Goal: Information Seeking & Learning: Find specific fact

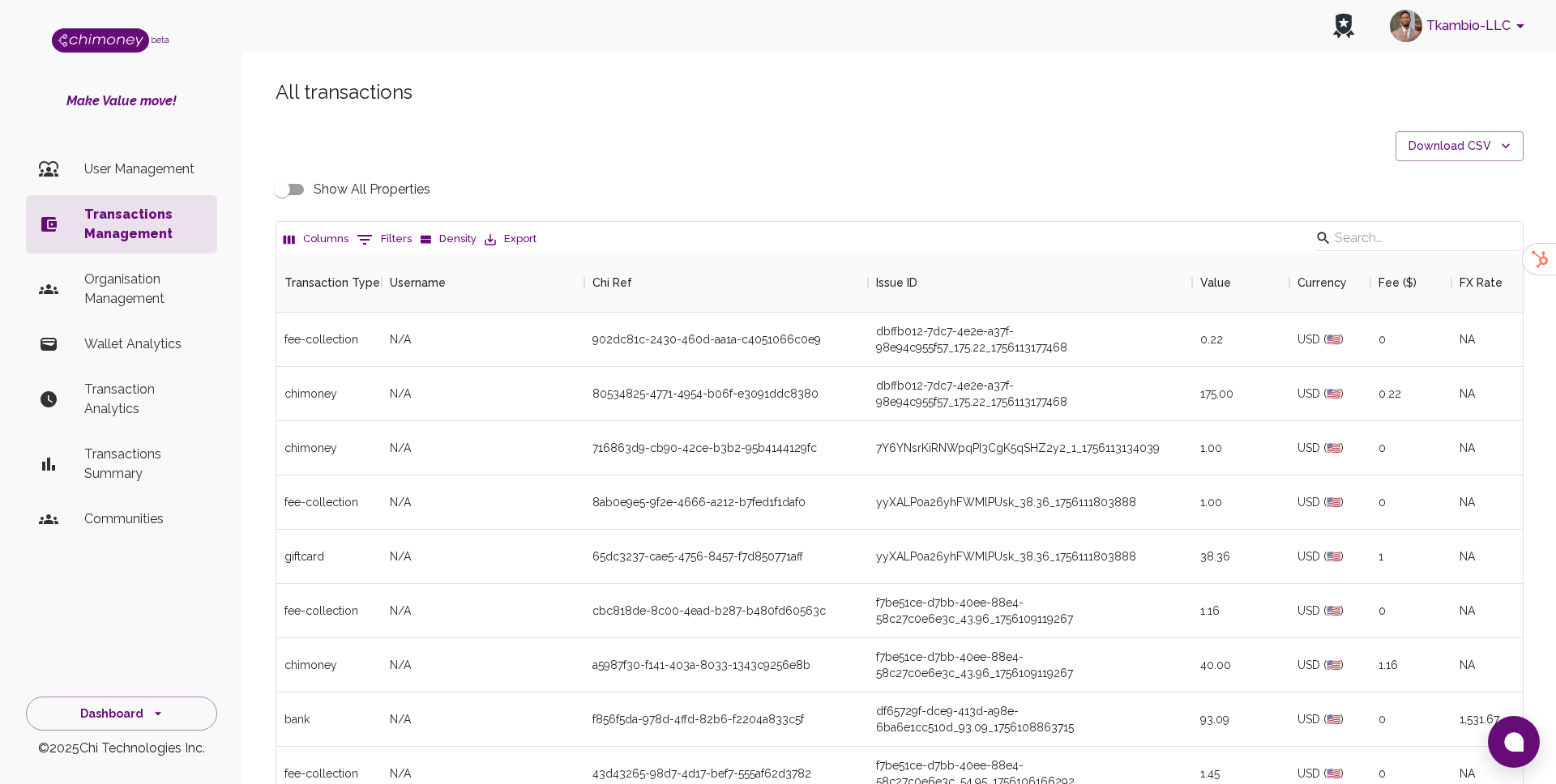
scroll to position [601, 1246]
click at [383, 247] on button "0 Filters" at bounding box center [383, 239] width 63 height 26
click at [380, 353] on select "Transaction Type Username Chi Ref Issue ID Value Amount Currency Fee ($) FX Rat…" at bounding box center [371, 345] width 121 height 26
select select "payout.order.orderNumber"
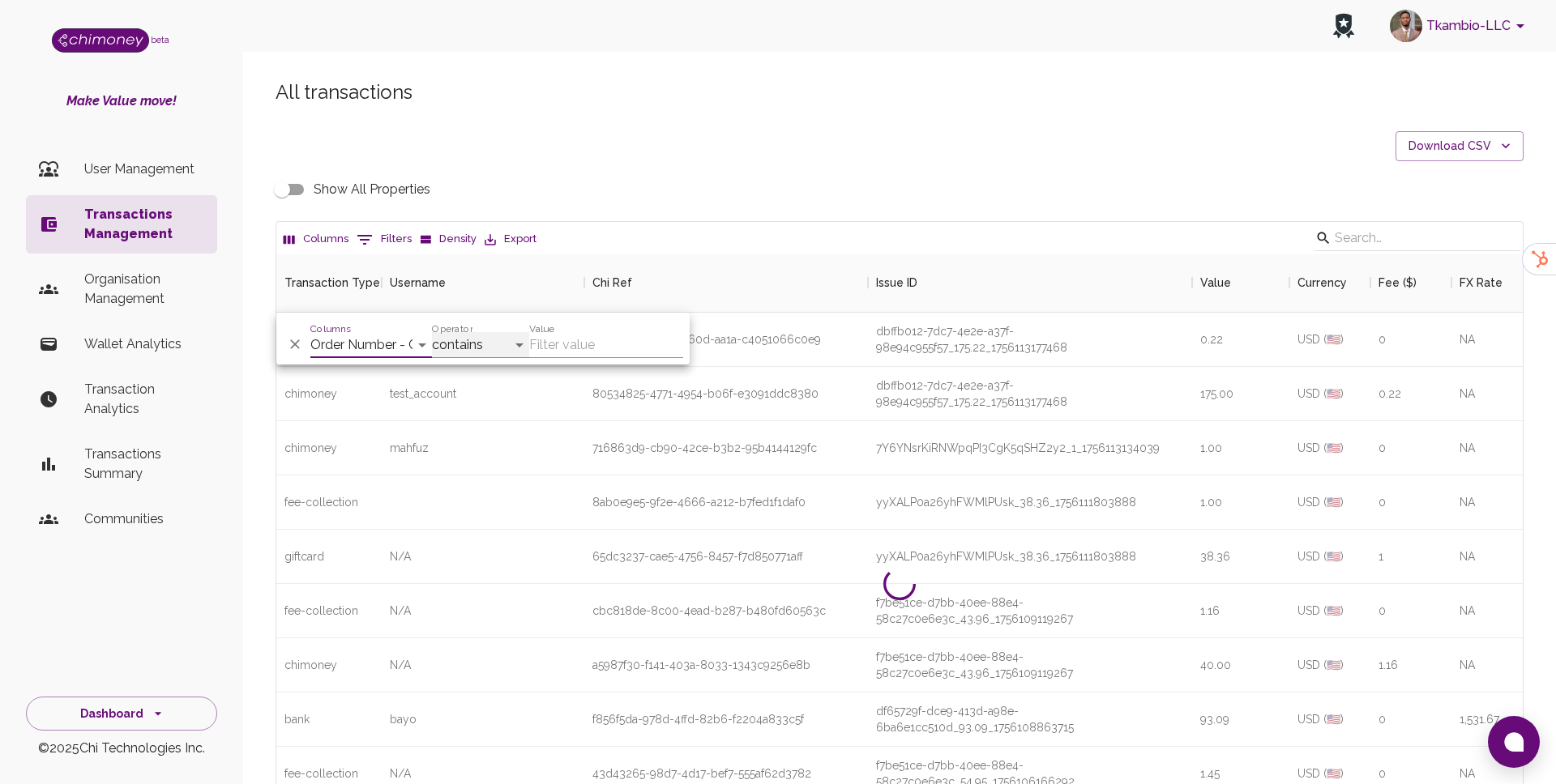
click at [453, 350] on select "contains equals starts with ends with is empty is not empty is any of" at bounding box center [481, 345] width 97 height 26
select select "equals"
click at [568, 347] on input "Value" at bounding box center [606, 345] width 154 height 26
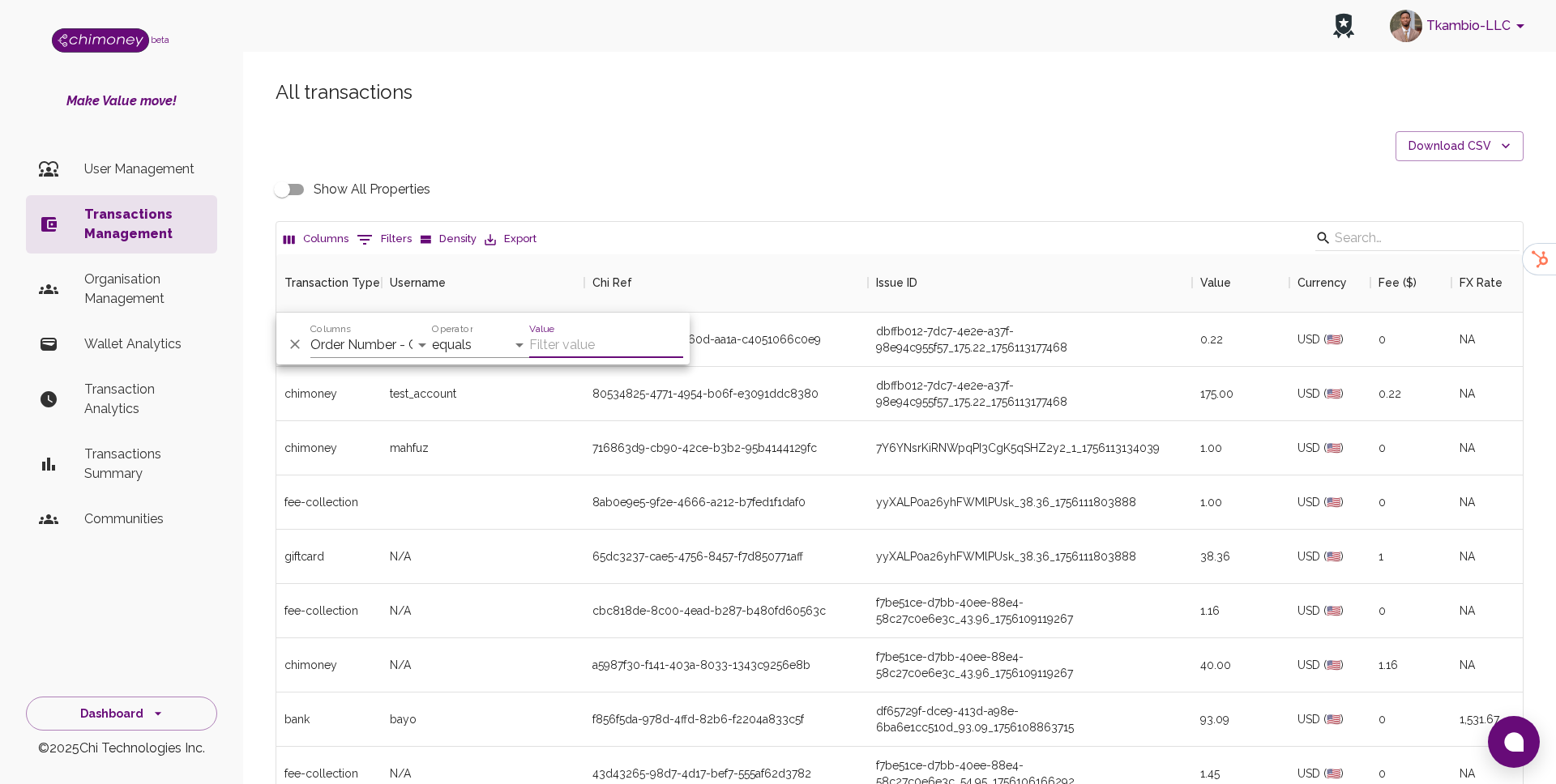
paste input "71ff86b5-ea44-48f3-bacb-580538db17c8"
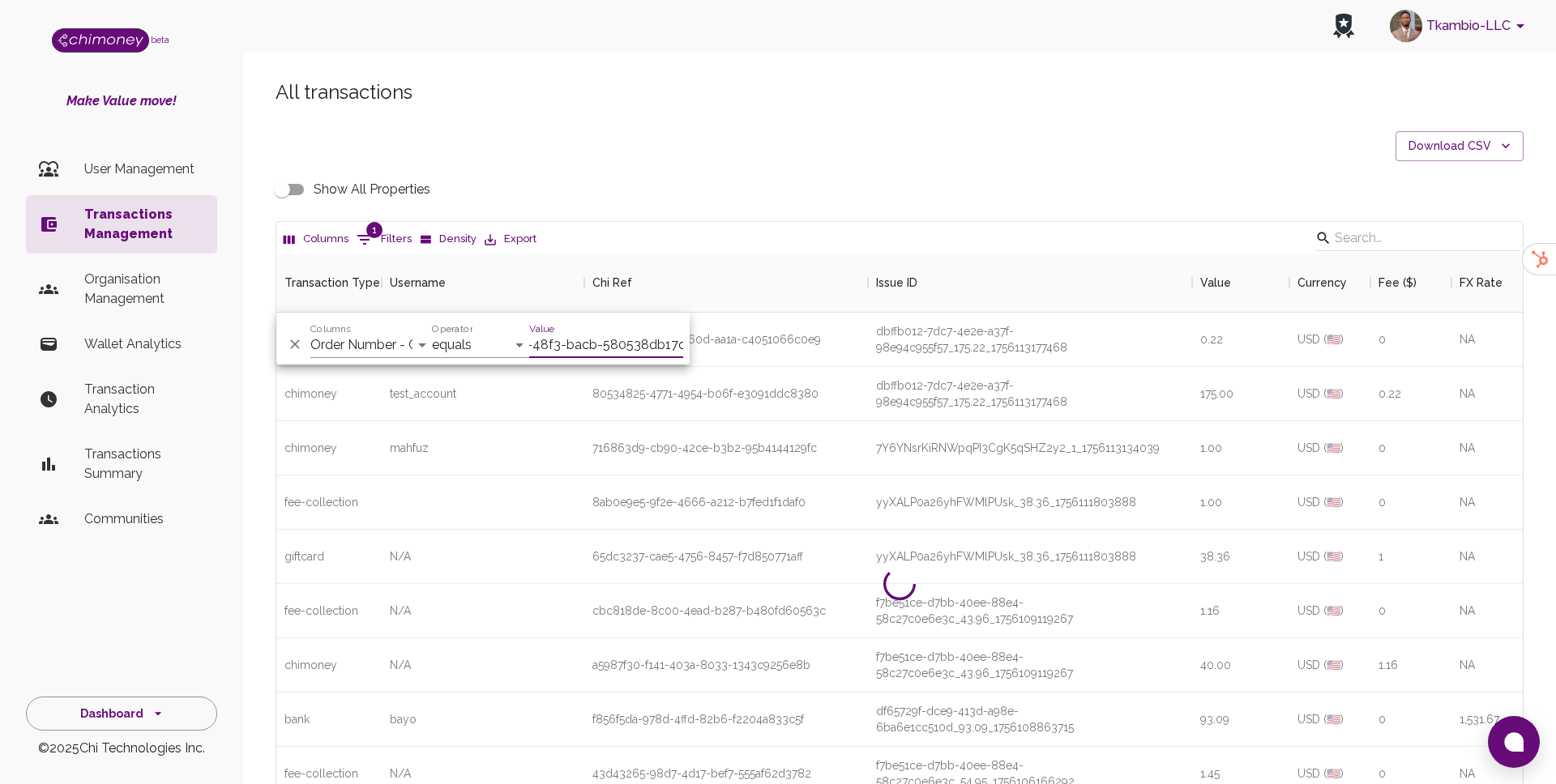
type input "71ff86b5-ea44-48f3-bacb-580538db17c8"
click at [376, 364] on div "fee-collection" at bounding box center [328, 339] width 106 height 54
click at [377, 241] on button "1 Filters" at bounding box center [383, 239] width 63 height 26
select select "payout.order.orderNumber"
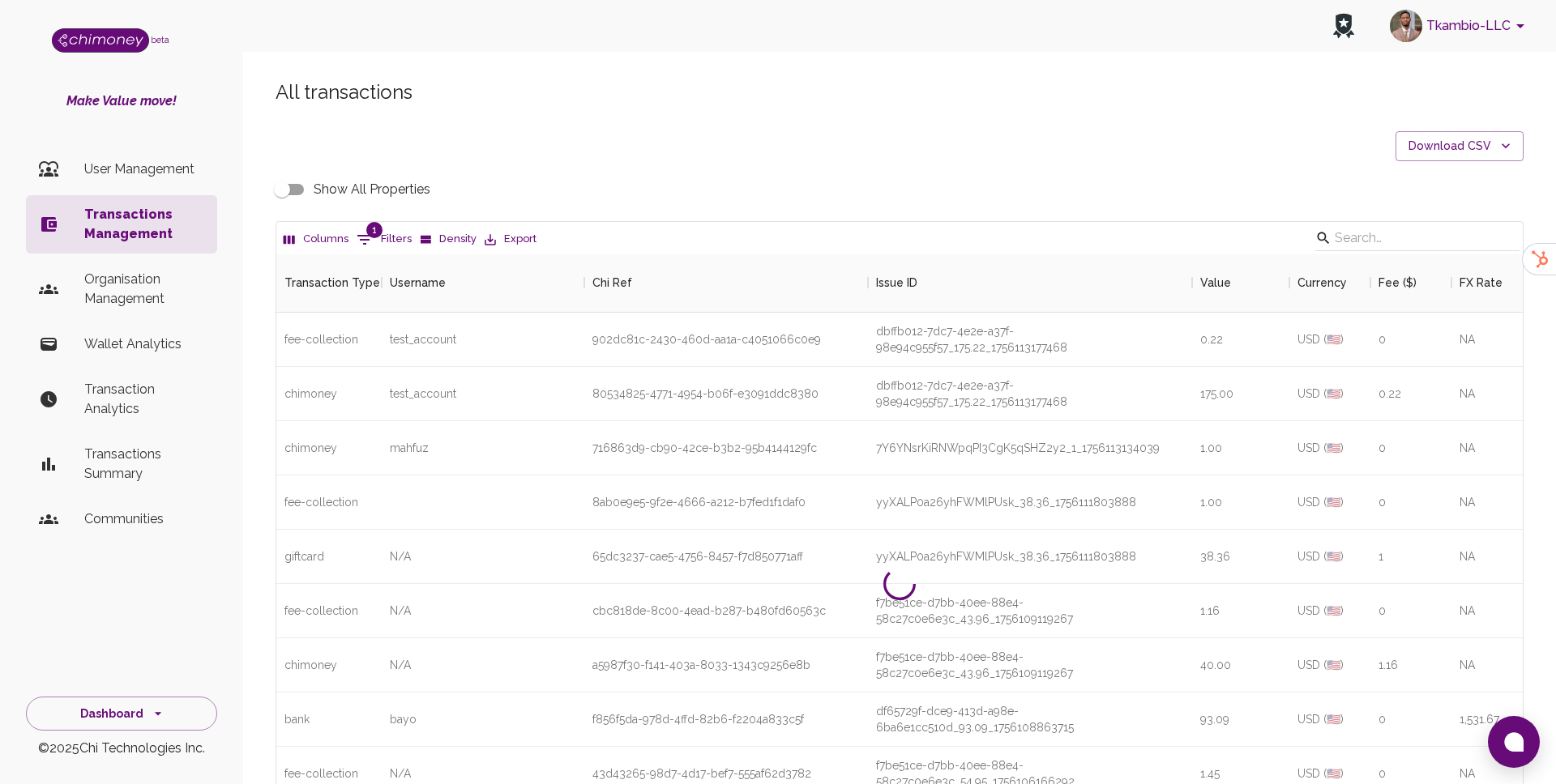
select select "equals"
click at [357, 340] on select "Transaction Type Username Chi Ref Issue ID Value Amount Currency Fee ($) FX Rat…" at bounding box center [371, 345] width 121 height 26
select select "chiRef"
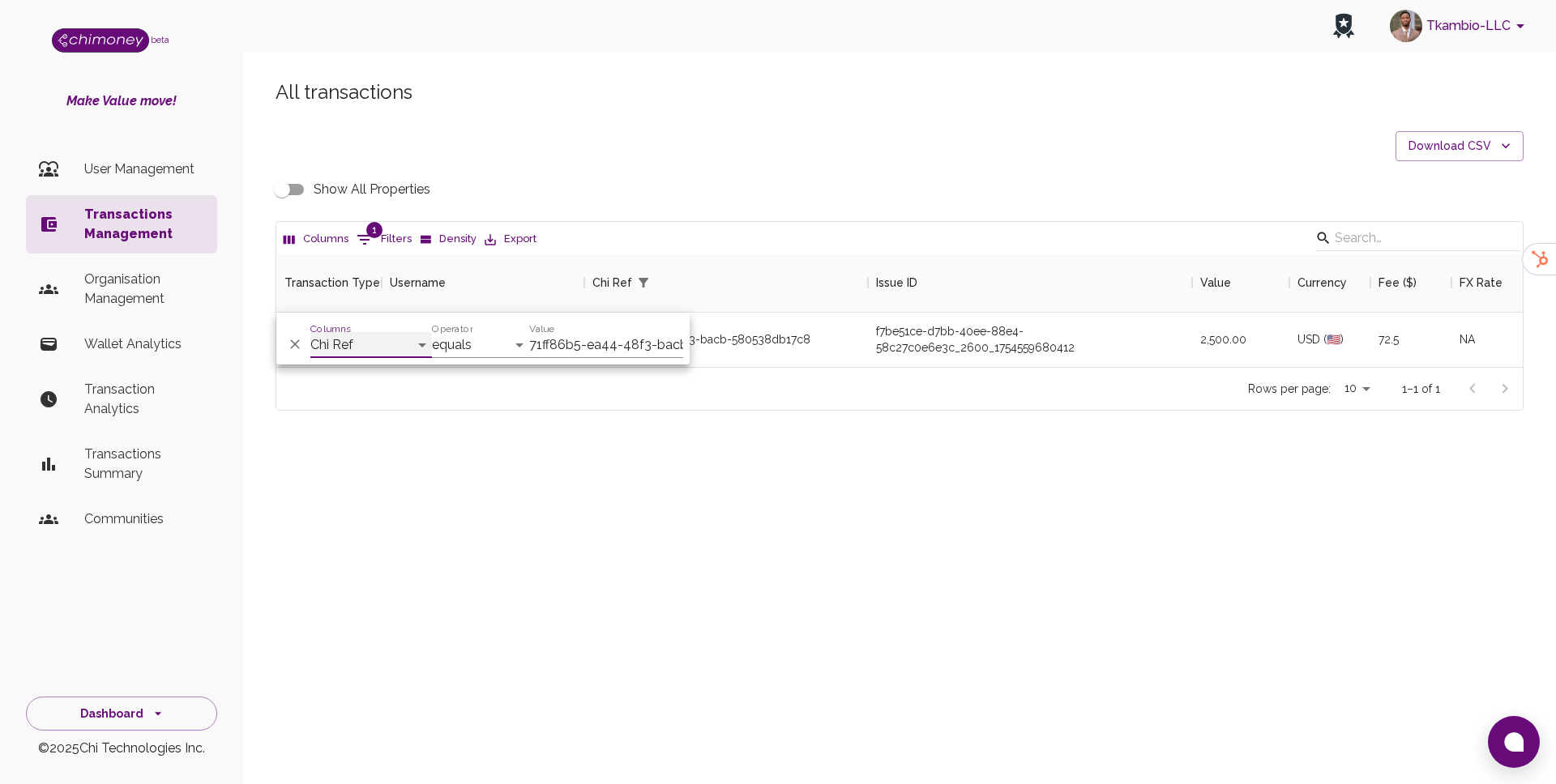
scroll to position [113, 1246]
click at [640, 481] on div "All transactions Download CSV Show All Properties Columns 1 Filters Density Exp…" at bounding box center [899, 272] width 1313 height 464
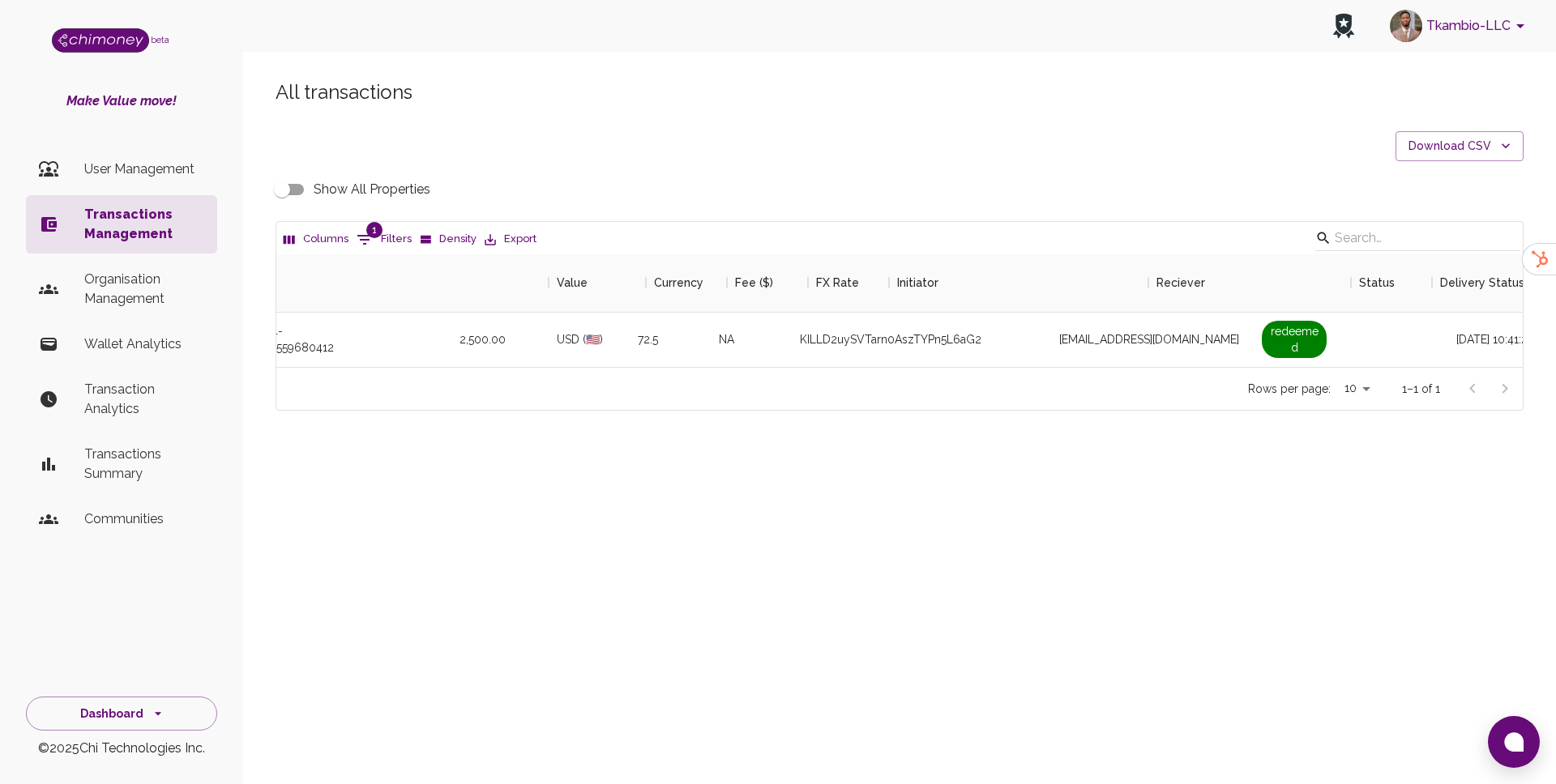
scroll to position [0, 1036]
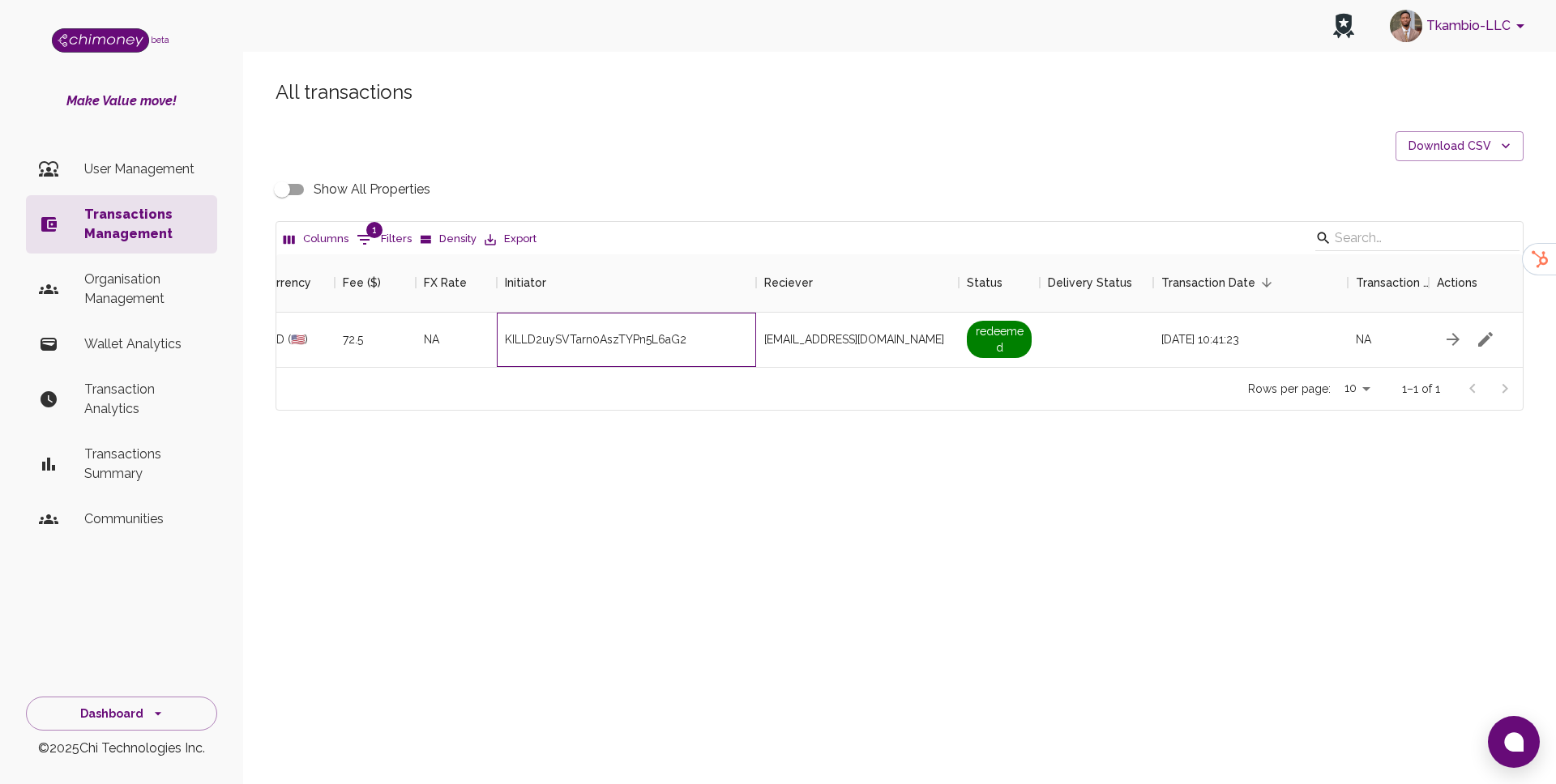
click at [640, 326] on div "KILLD2uySVTarn0AszTYPn5L6aG2" at bounding box center [626, 339] width 260 height 54
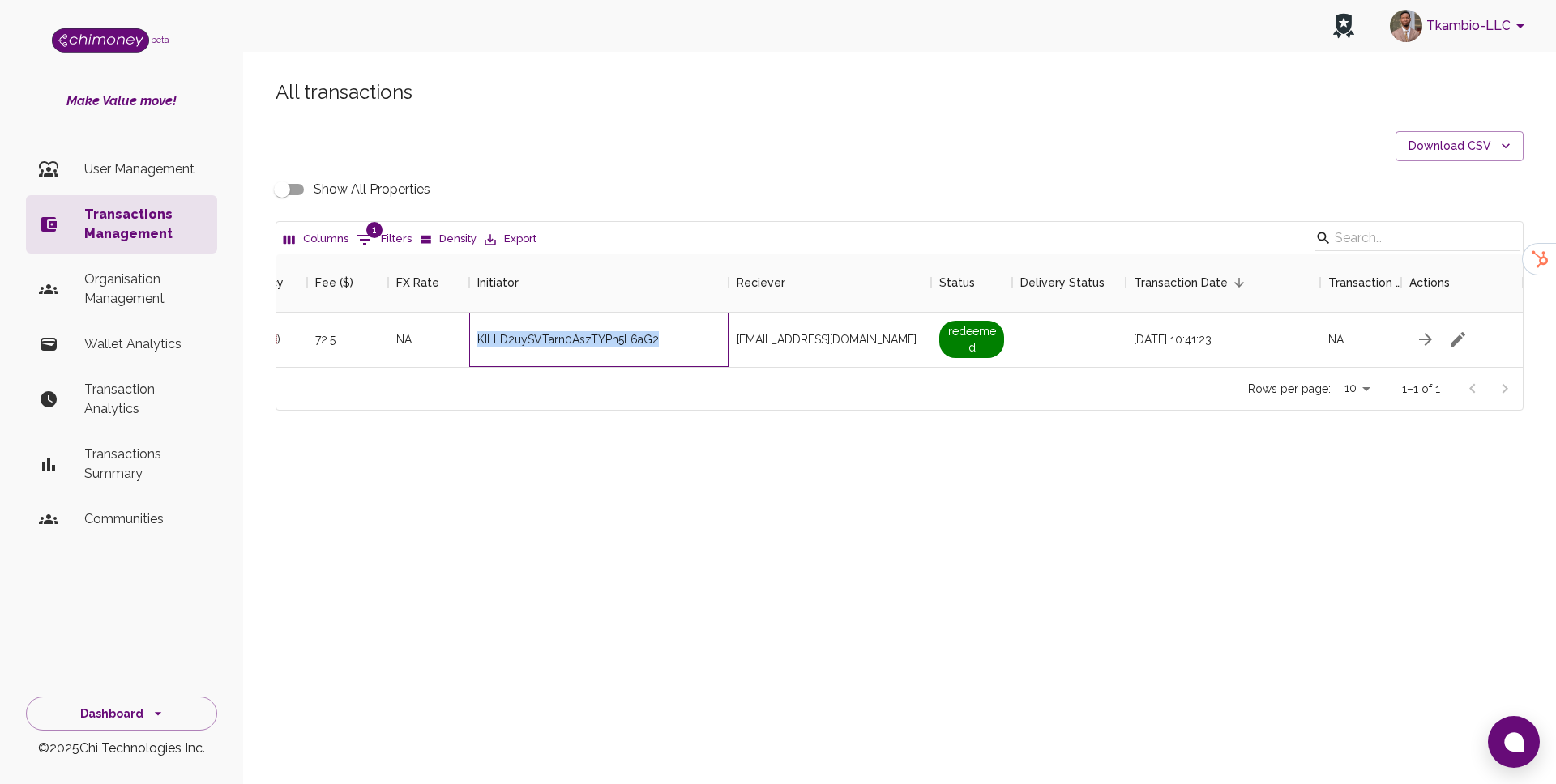
copy div "KILLD2uySVTarn0AszTYPn5L6aG2"
click at [111, 347] on p "Wallet Analytics" at bounding box center [144, 344] width 120 height 19
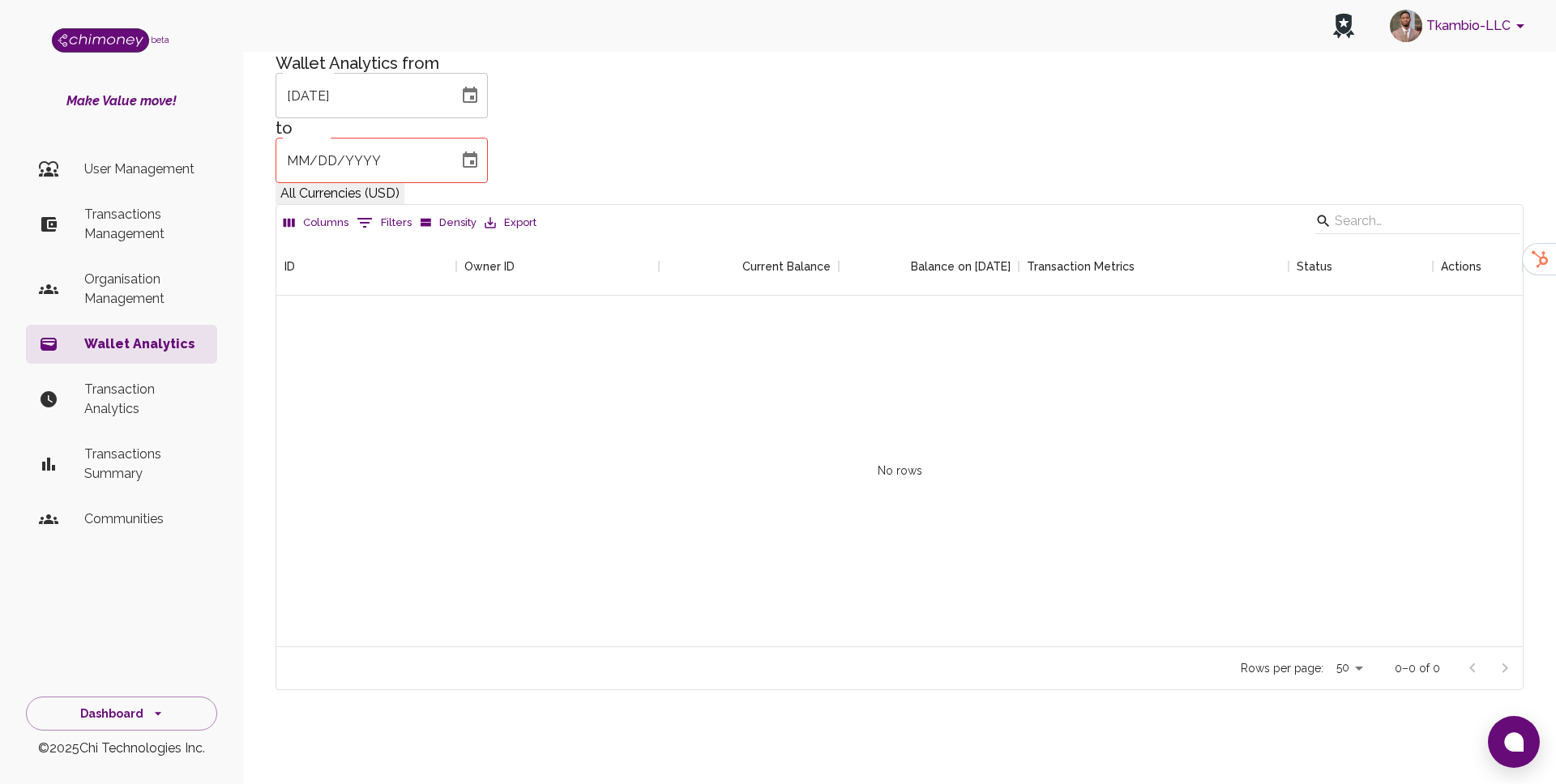
scroll to position [409, 1246]
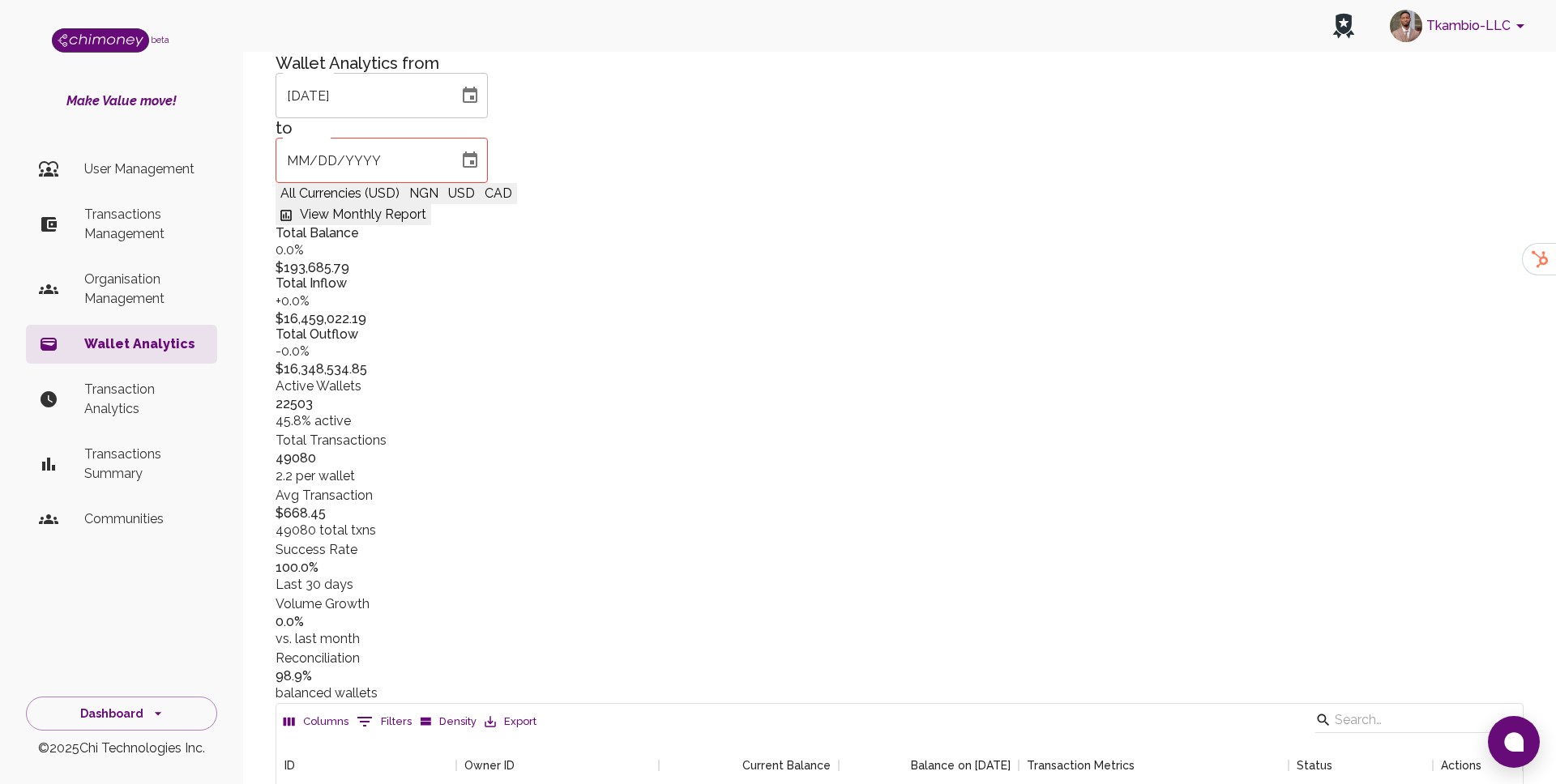
click at [372, 709] on button "0 Filters" at bounding box center [383, 722] width 63 height 26
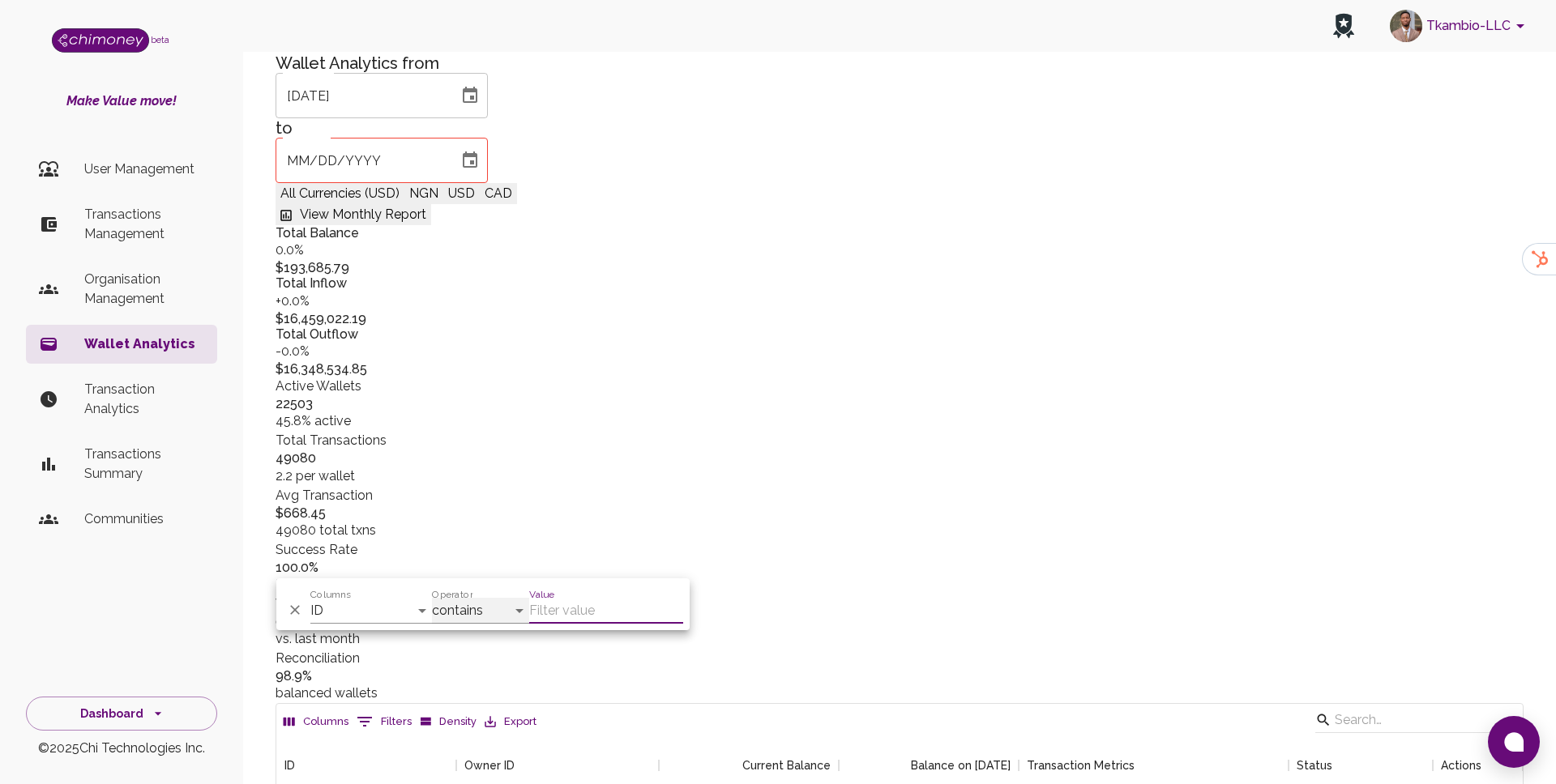
click at [475, 607] on select "contains equals starts with ends with is empty is not empty is any of" at bounding box center [481, 611] width 97 height 26
select select "equals"
click at [555, 610] on input "Value" at bounding box center [606, 611] width 154 height 26
paste input "KILLD2uySVTarn0AszTYPn5L6aG2"
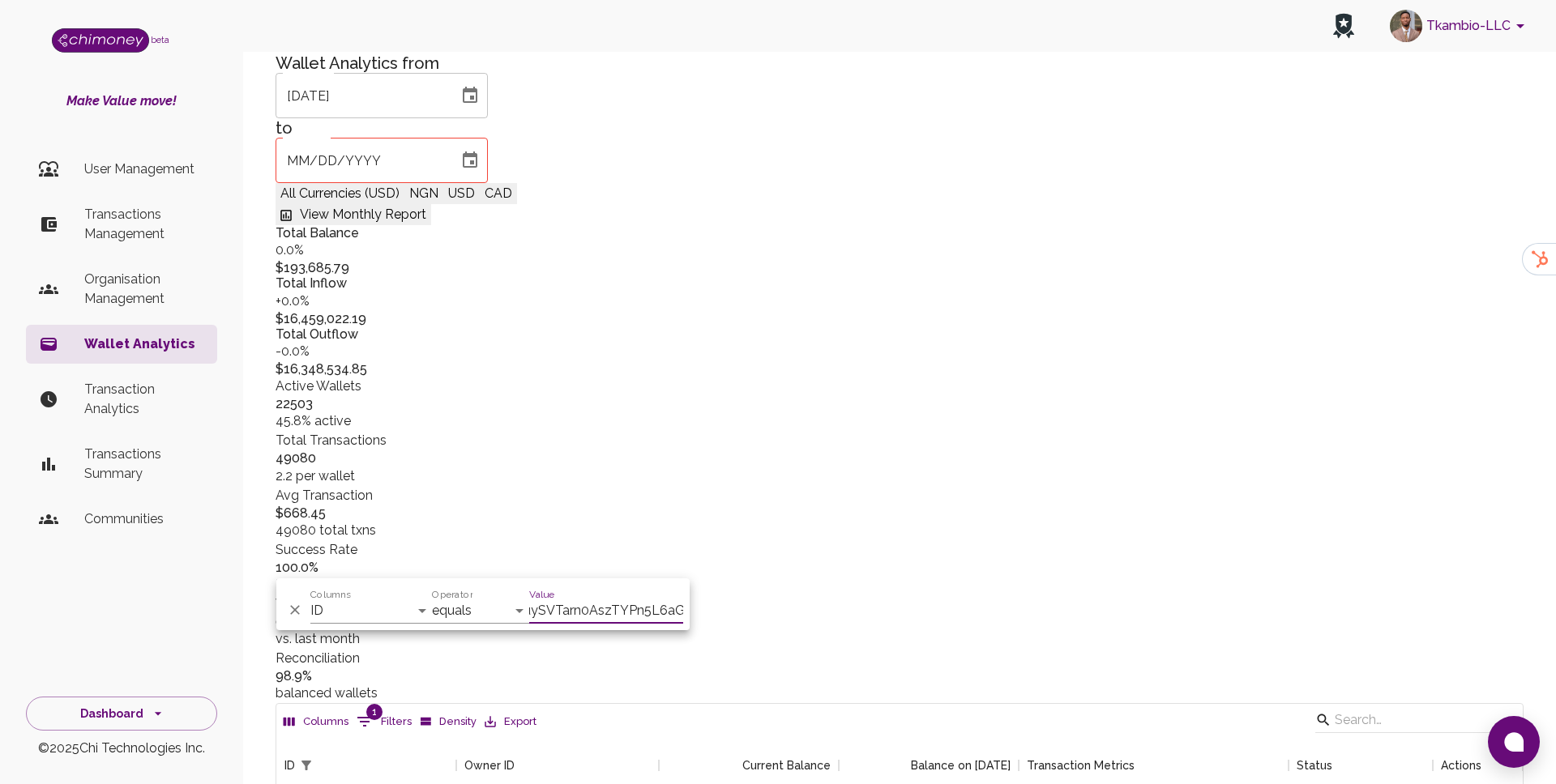
type input "KILLD2uySVTarn0AszTYPn5L6aG2"
click at [371, 606] on select "ID Owner ID Current Balance Balance on [DATE] Transaction Metrics Status Actions" at bounding box center [371, 611] width 121 height 26
select select "owner"
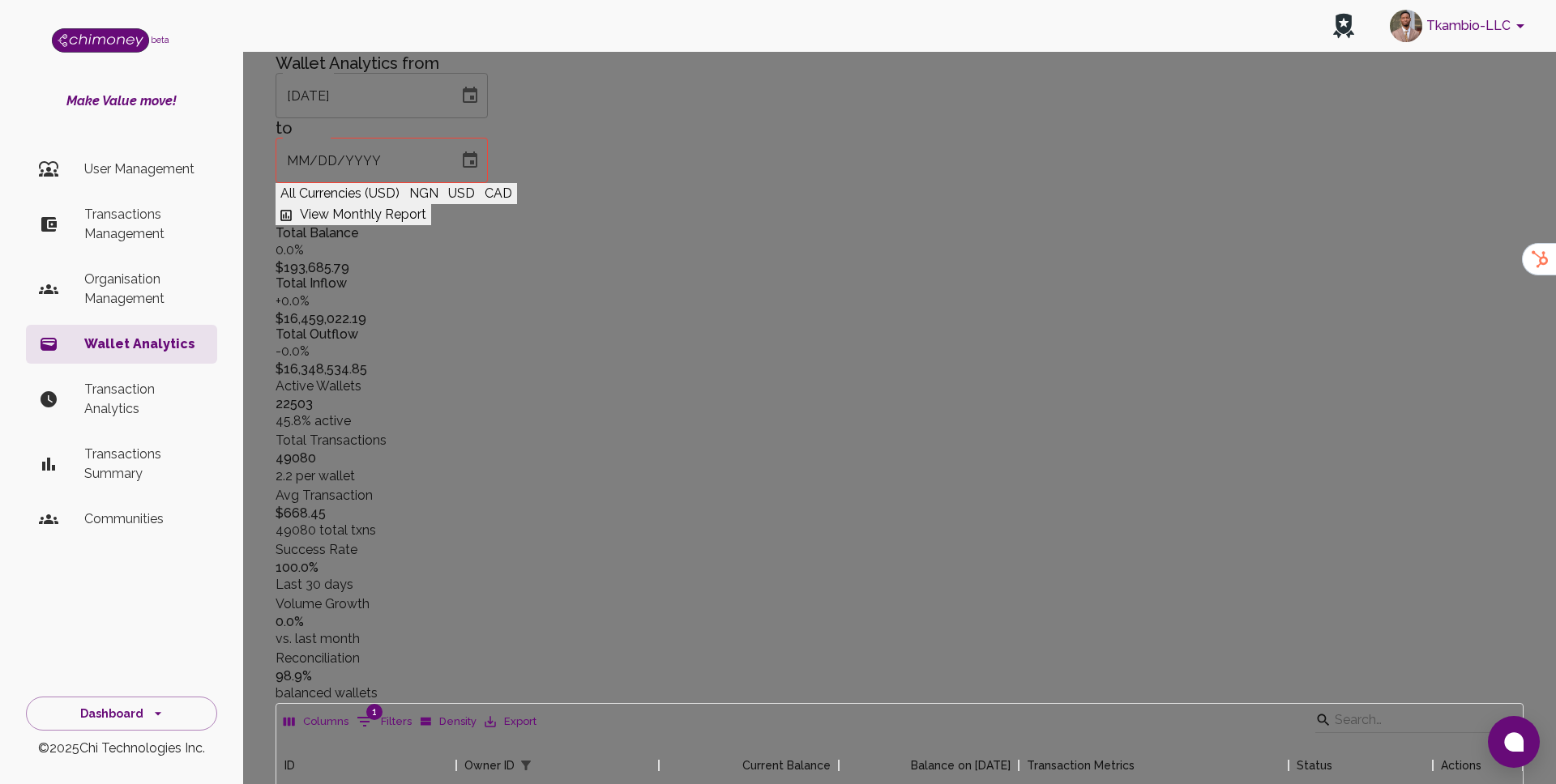
click at [808, 419] on div at bounding box center [778, 392] width 1556 height 784
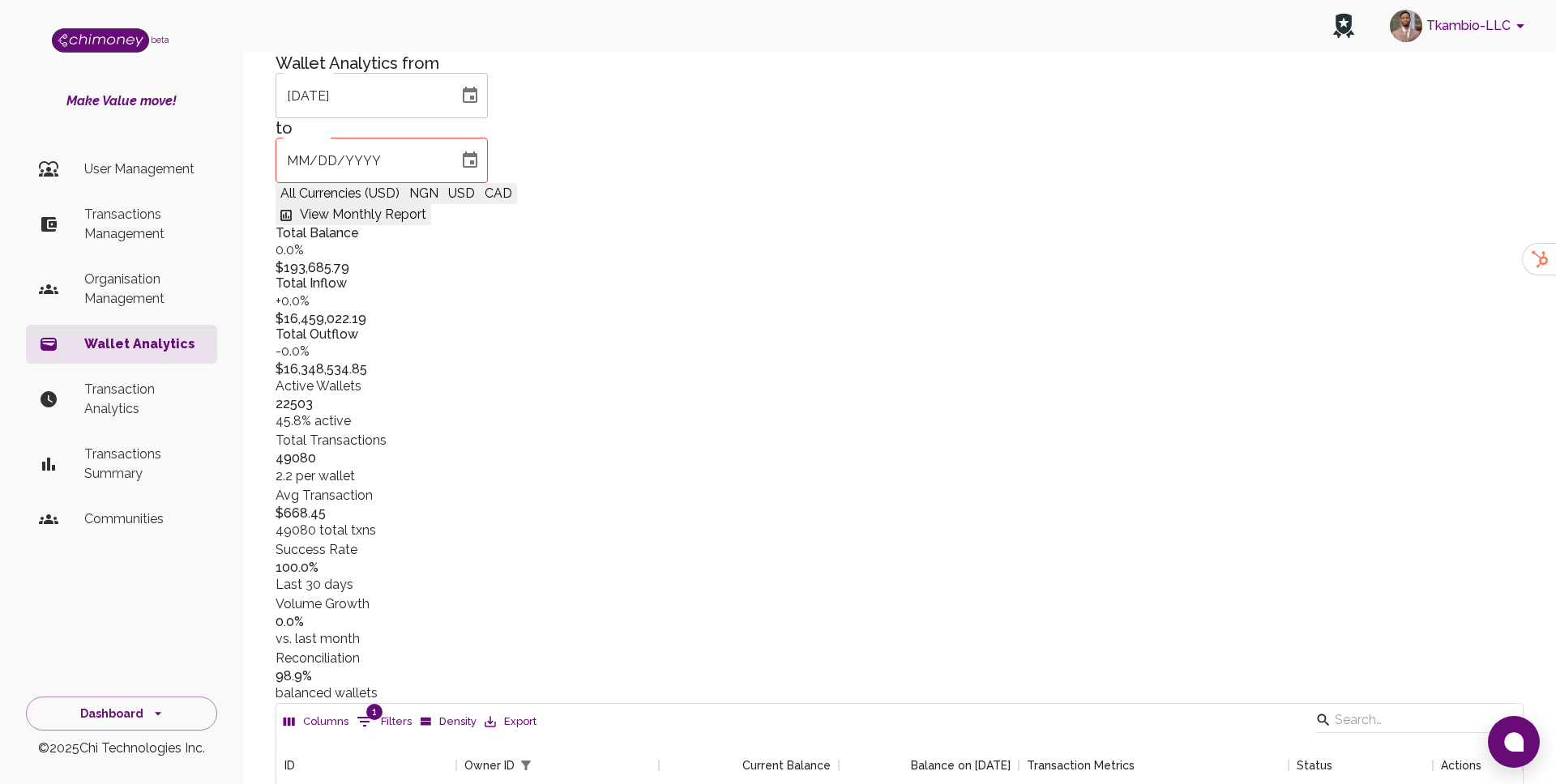
click at [143, 239] on p "Transactions Management" at bounding box center [144, 224] width 120 height 39
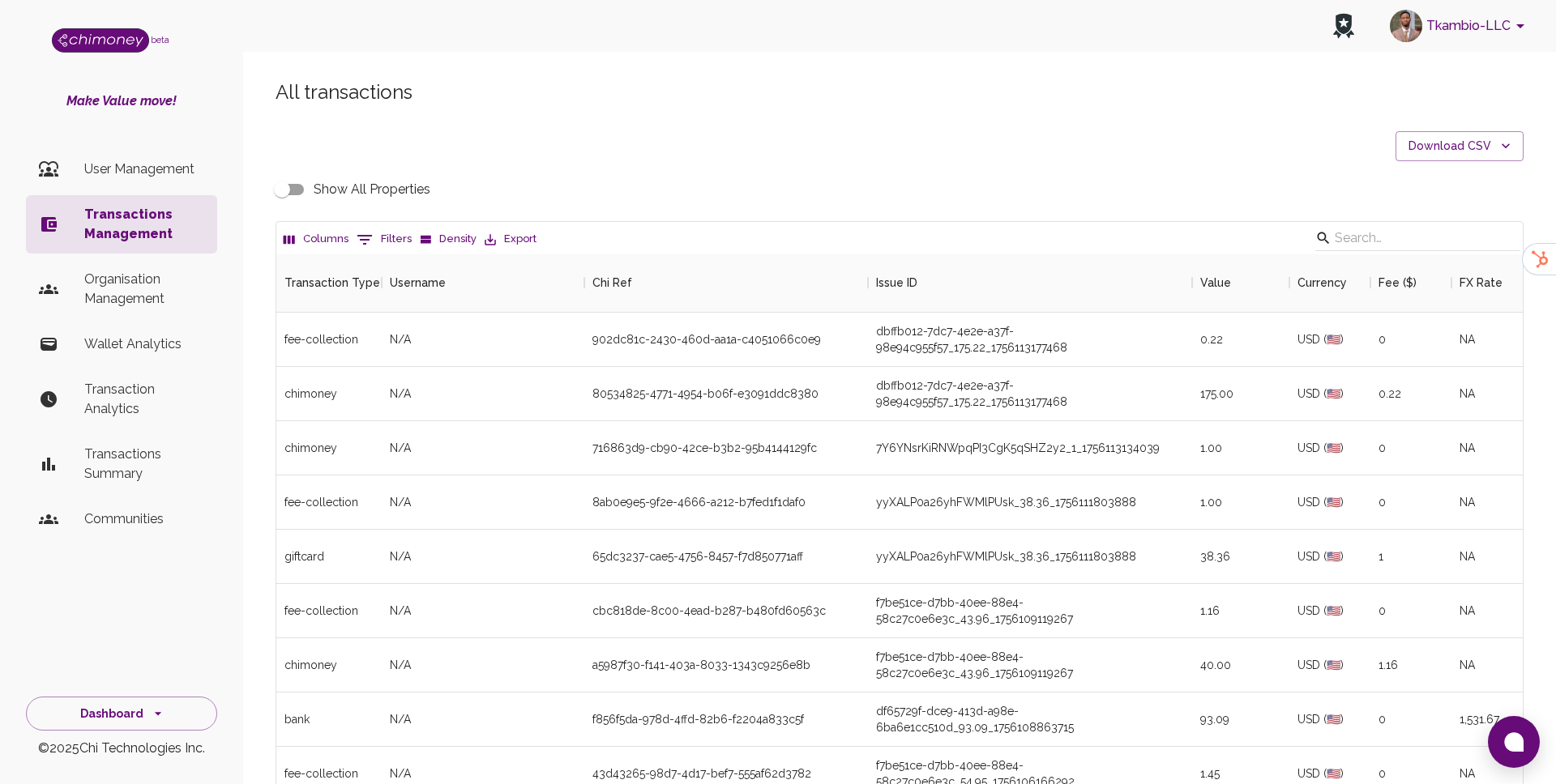
scroll to position [601, 1246]
click at [365, 243] on icon "Show filters" at bounding box center [364, 239] width 19 height 19
click at [351, 345] on select "Transaction Type Username Chi Ref Issue ID Value Amount Currency Fee ($) FX Rat…" at bounding box center [371, 345] width 121 height 26
select select "chiRef"
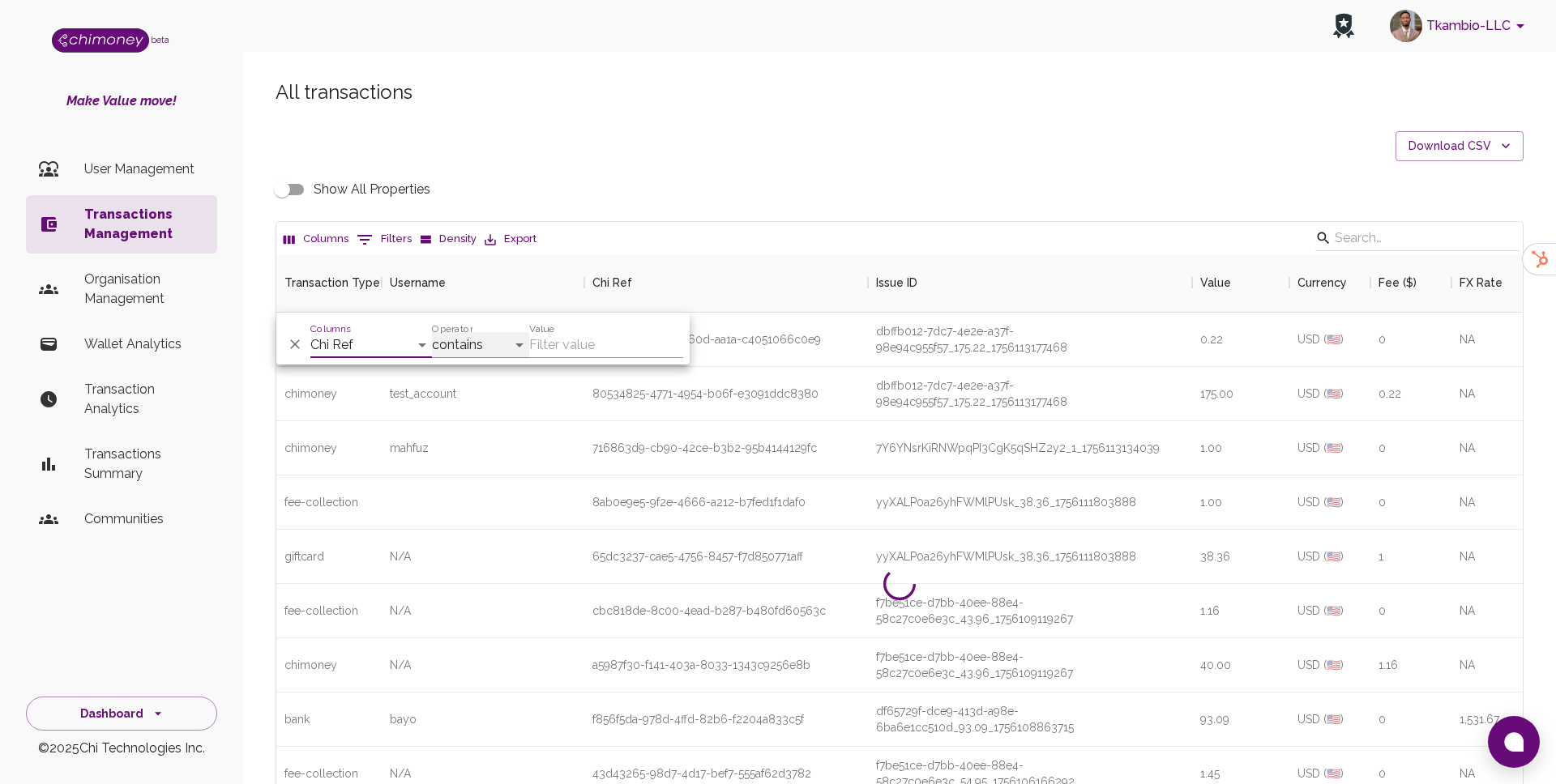
click at [496, 353] on select "contains equals starts with ends with is empty is not empty is any of" at bounding box center [481, 345] width 97 height 26
select select "equals"
click at [570, 342] on input "Value" at bounding box center [606, 345] width 154 height 26
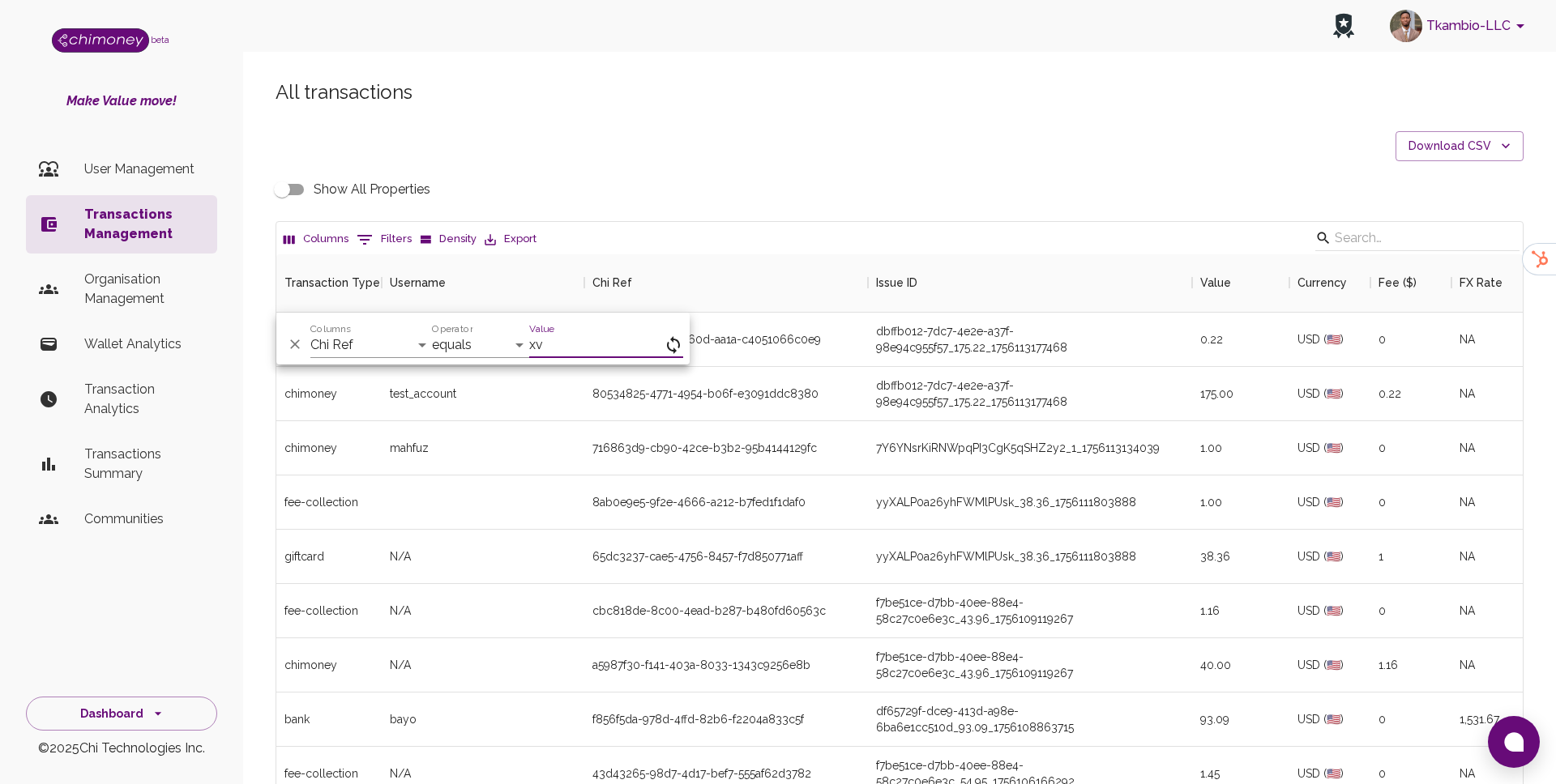
type input "x"
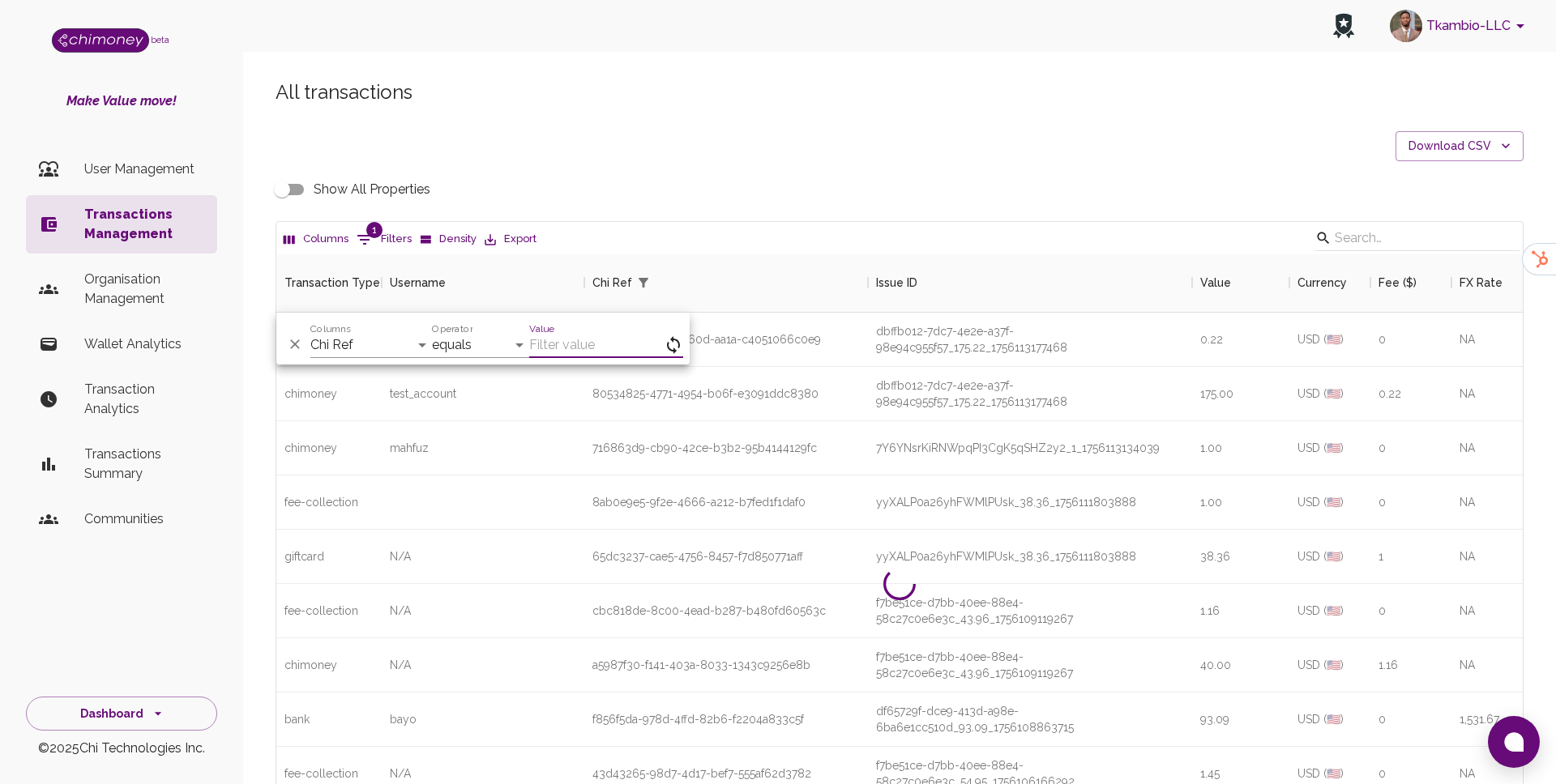
paste input "71ff86b5-ea44-48f3-bacb-580538db17c8"
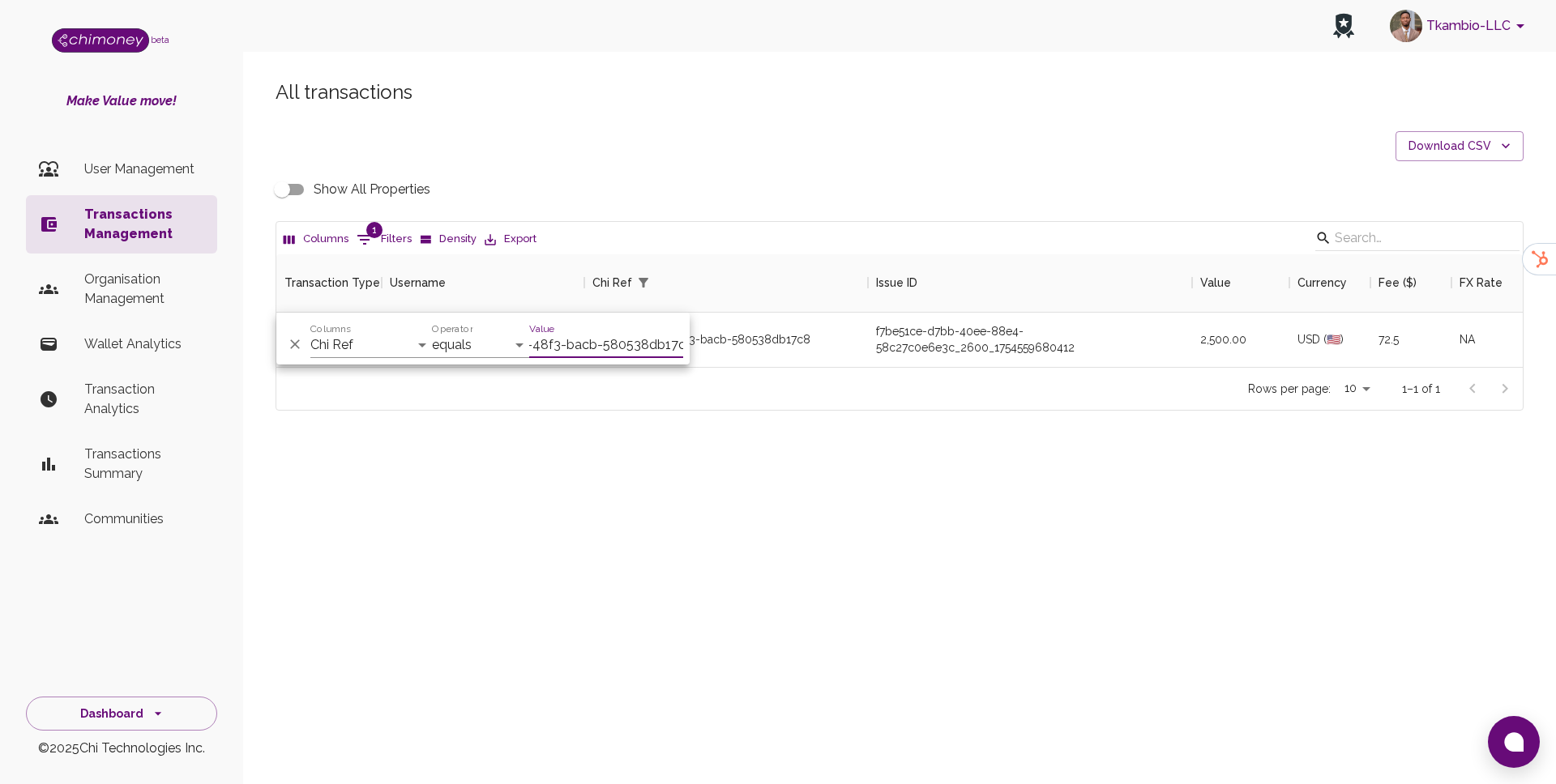
scroll to position [113, 1246]
type input "71ff86b5-ea44-48f3-bacb-580538db17c8"
click at [790, 442] on div "All transactions Download CSV Show All Properties Columns 1 Filters Density Exp…" at bounding box center [899, 272] width 1313 height 464
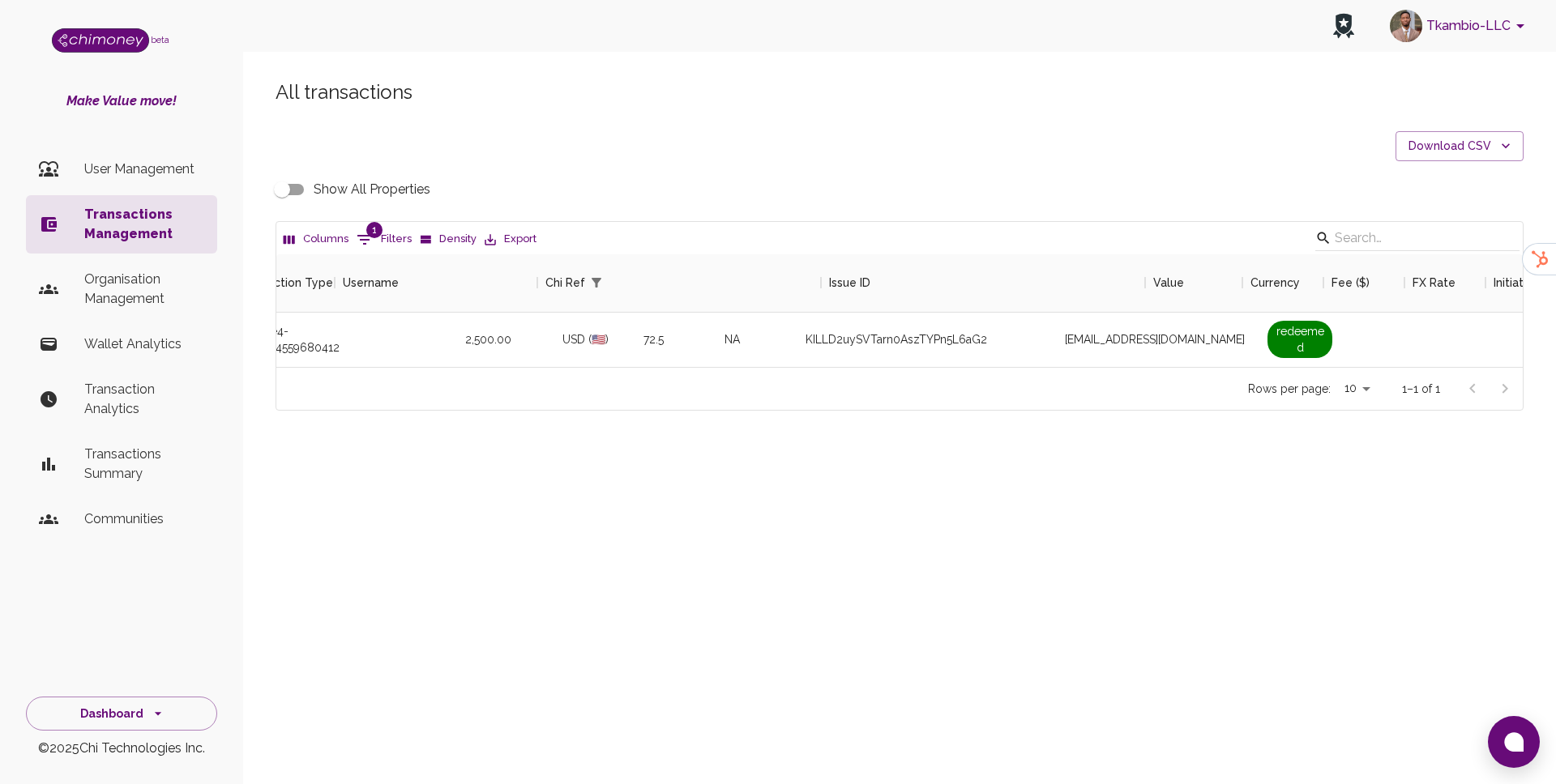
scroll to position [0, 1063]
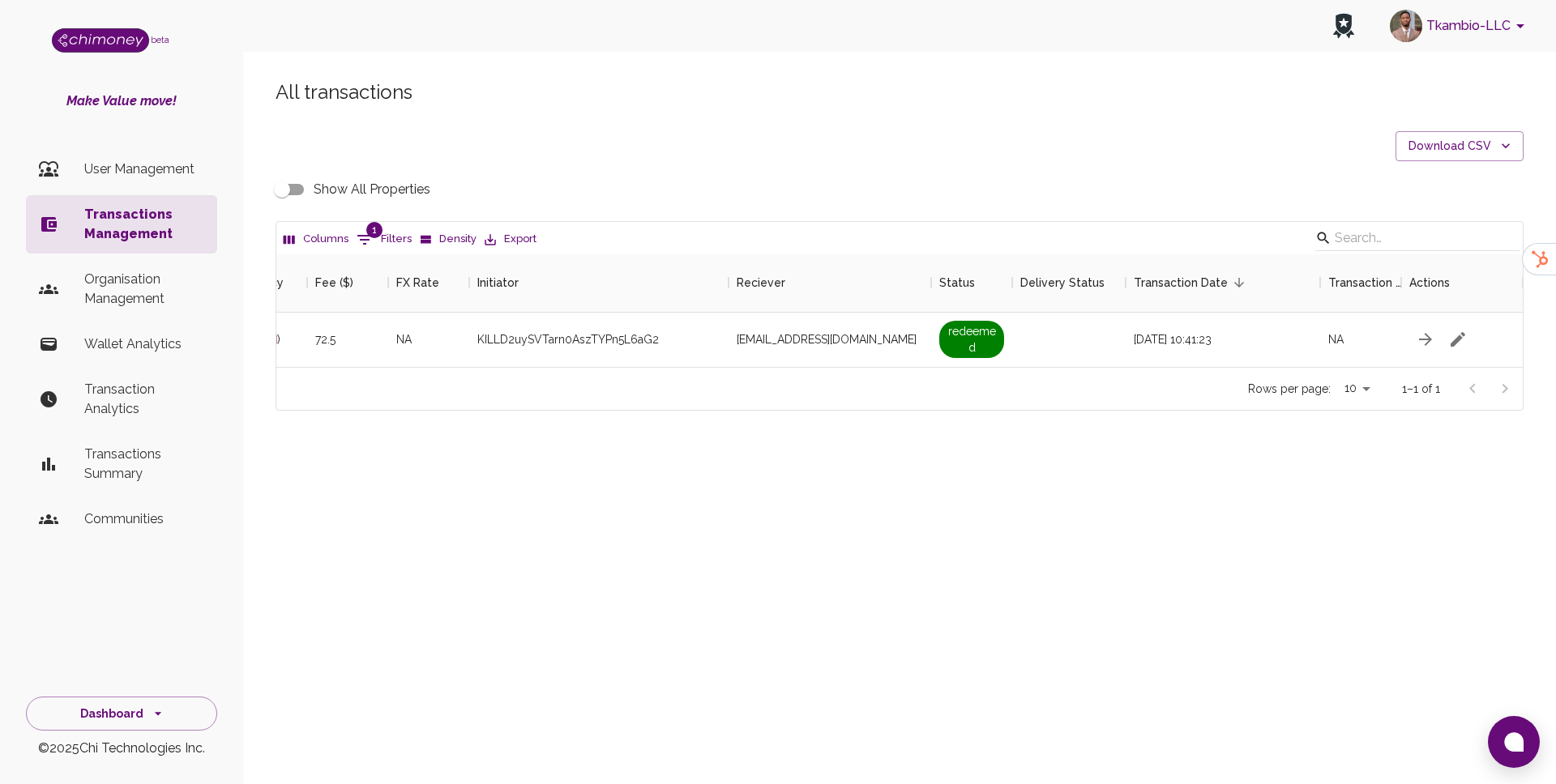
click at [296, 184] on input "Show All Properties" at bounding box center [282, 190] width 93 height 31
checkbox input "true"
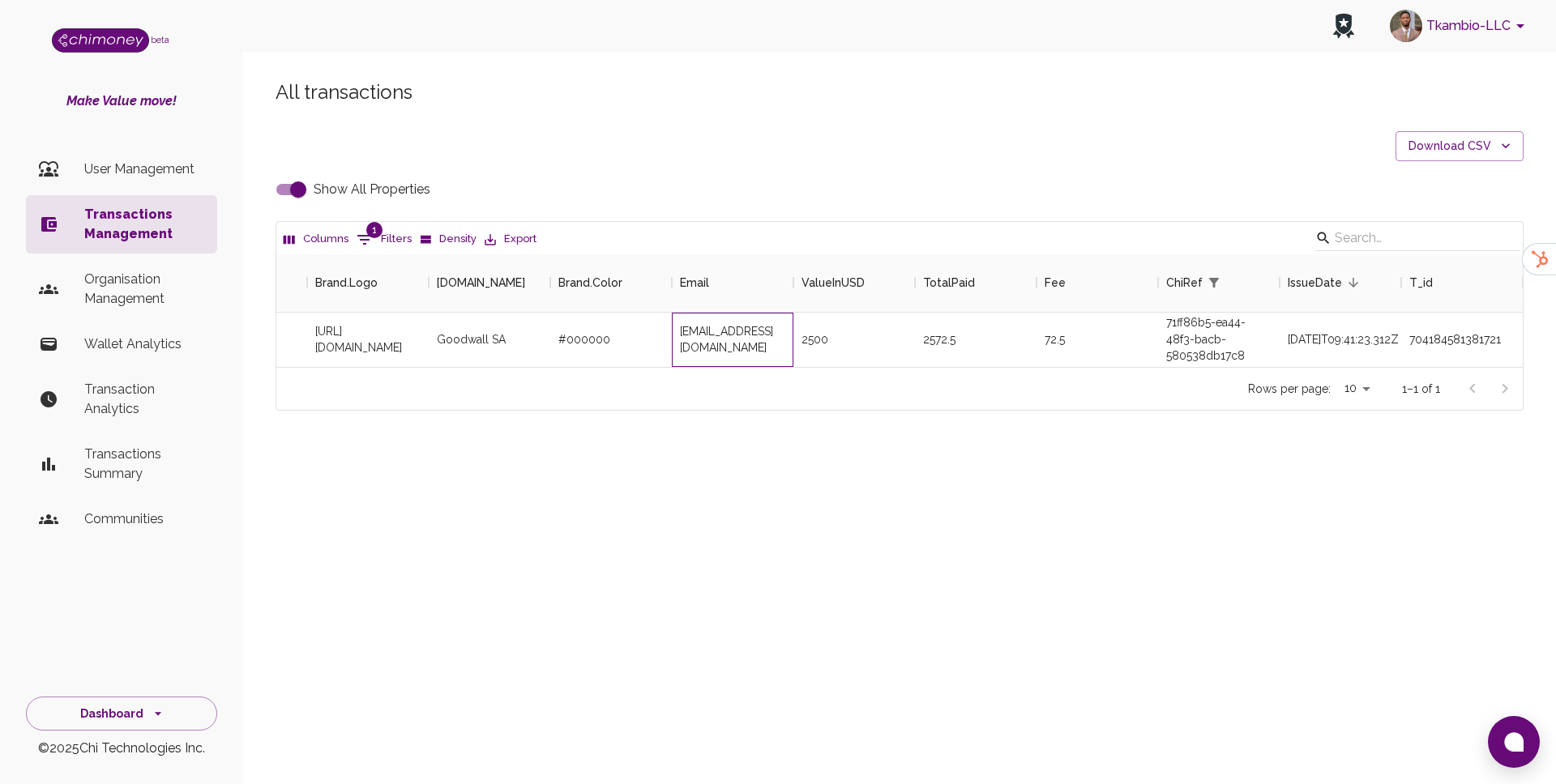
click at [730, 337] on div "[EMAIL_ADDRESS][DOMAIN_NAME]" at bounding box center [732, 339] width 121 height 54
copy div "[EMAIL_ADDRESS][DOMAIN_NAME]"
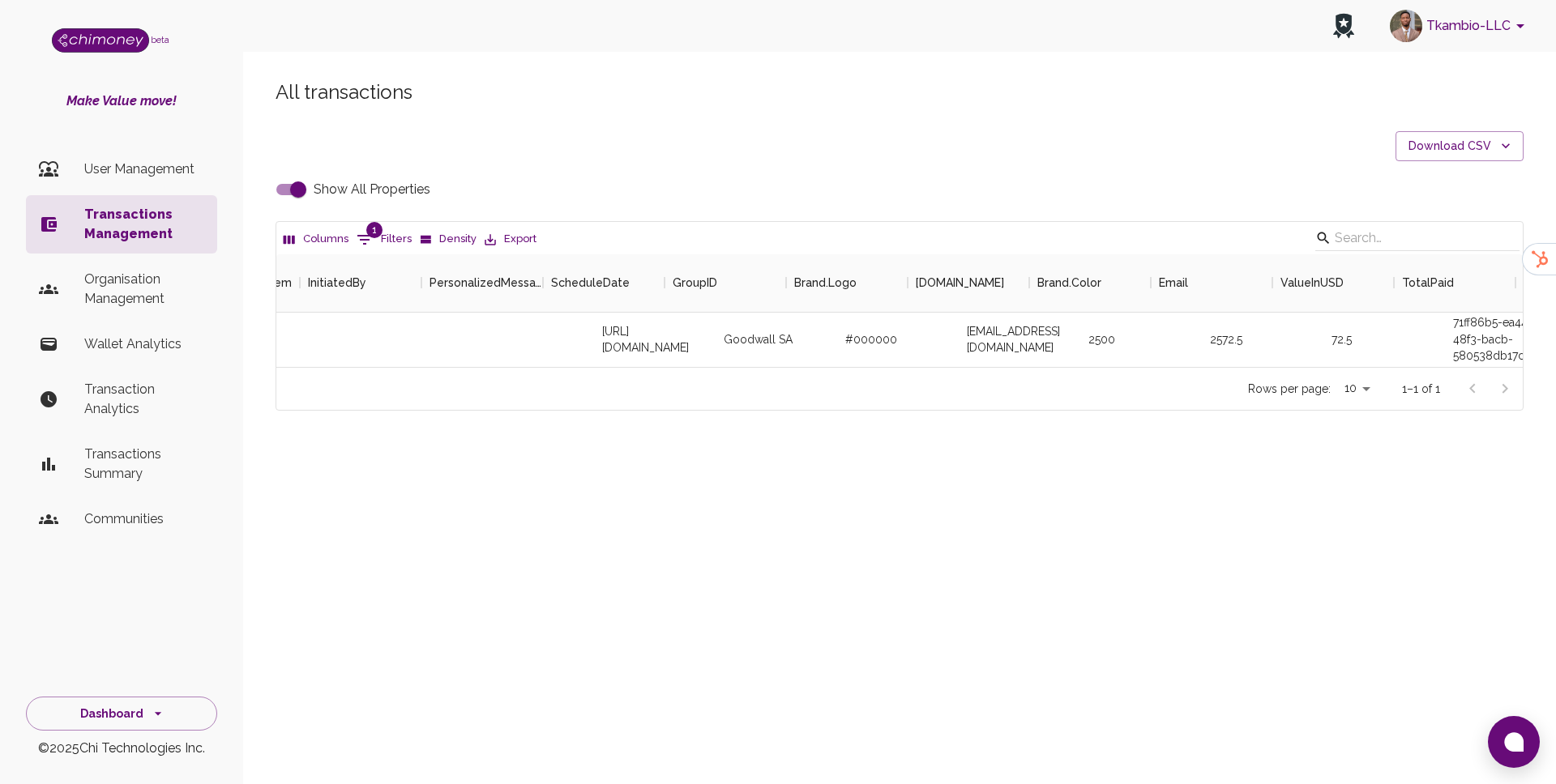
scroll to position [0, 0]
